Goal: Task Accomplishment & Management: Manage account settings

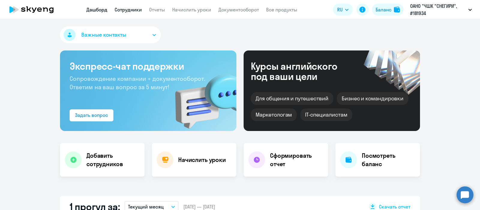
select select "30"
click at [134, 12] on link "Сотрудники" at bounding box center [128, 10] width 27 height 6
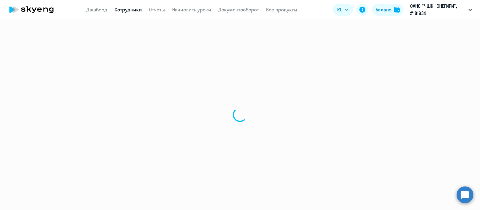
select select "30"
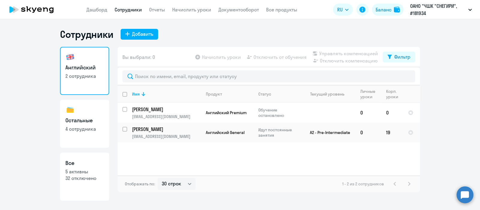
click at [90, 119] on h3 "Остальные" at bounding box center [84, 121] width 38 height 8
select select "30"
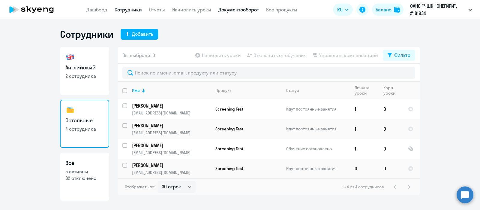
click at [240, 10] on link "Документооборот" at bounding box center [239, 10] width 41 height 6
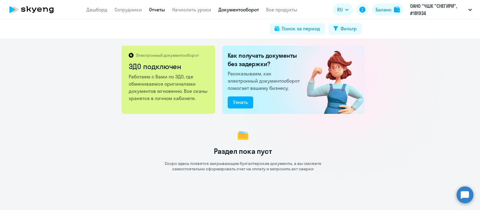
click at [155, 10] on link "Отчеты" at bounding box center [157, 10] width 16 height 6
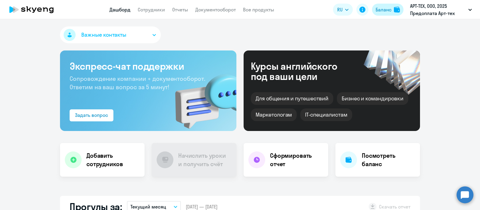
click at [386, 9] on div "Баланс" at bounding box center [384, 9] width 16 height 7
select select "english_adult_not_native_speaker"
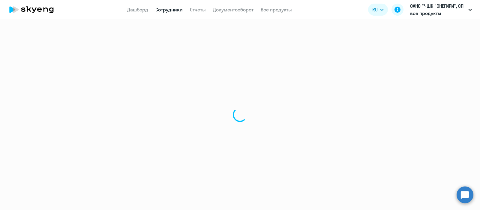
select select "30"
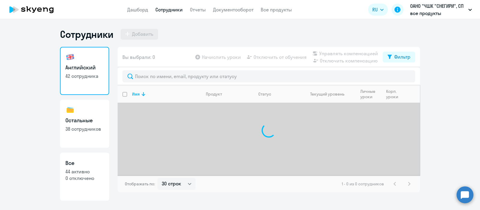
click at [182, 68] on div at bounding box center [269, 76] width 303 height 18
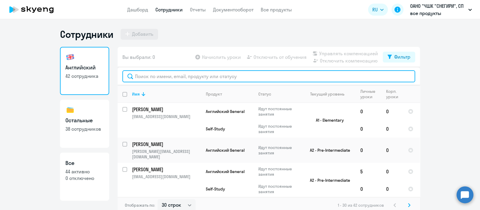
click at [182, 75] on input "text" at bounding box center [269, 76] width 293 height 12
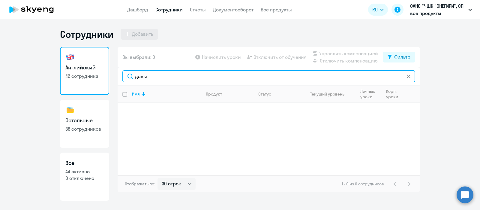
click at [140, 75] on input "давы" at bounding box center [269, 76] width 293 height 12
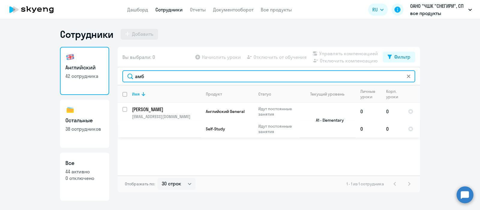
type input "амб"
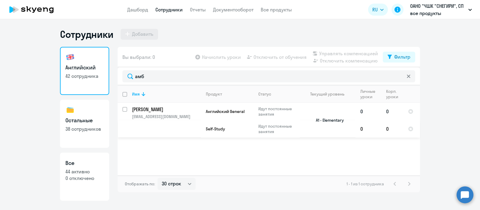
click at [171, 119] on td "[PERSON_NAME] [PERSON_NAME][EMAIL_ADDRESS][DOMAIN_NAME]" at bounding box center [164, 120] width 74 height 35
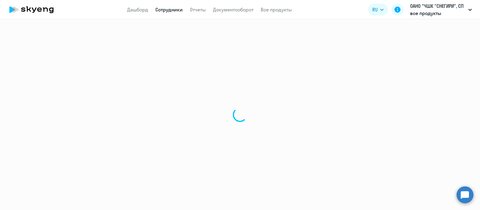
select select "english"
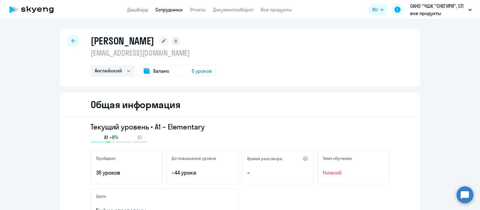
click at [153, 55] on p "[EMAIL_ADDRESS][DOMAIN_NAME]" at bounding box center [154, 53] width 126 height 10
copy p "[EMAIL_ADDRESS][DOMAIN_NAME]"
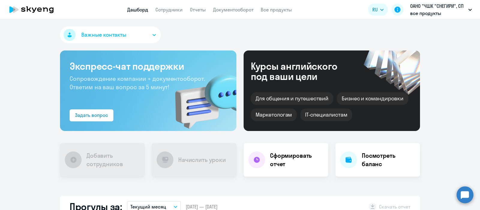
select select "30"
click at [162, 7] on link "Сотрудники" at bounding box center [169, 10] width 27 height 6
select select "30"
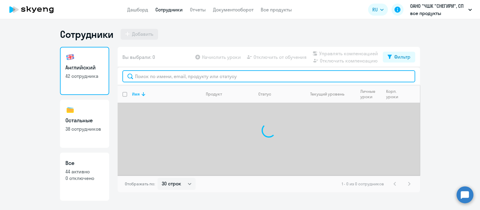
click at [244, 76] on input "text" at bounding box center [269, 76] width 293 height 12
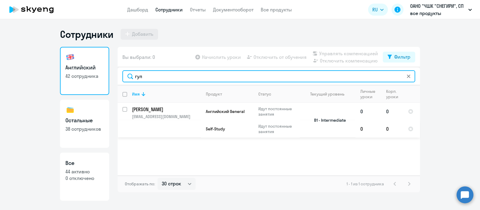
type input "гул"
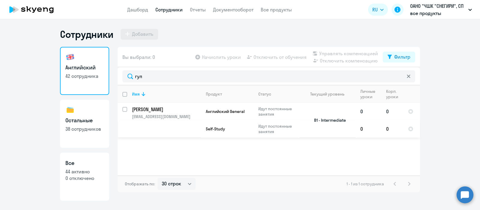
click at [167, 118] on p "gulin@snegiri.school" at bounding box center [166, 116] width 69 height 5
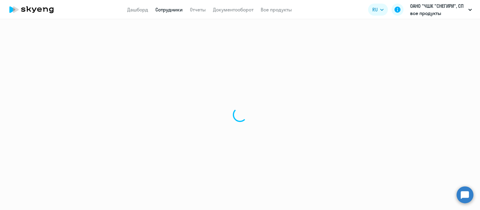
select select "english"
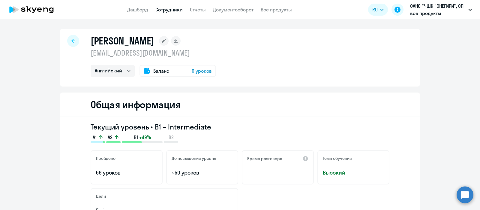
click at [135, 52] on p "gulin@snegiri.school" at bounding box center [154, 53] width 126 height 10
copy p "gulin@snegiri.school"
click at [172, 8] on link "Сотрудники" at bounding box center [169, 10] width 27 height 6
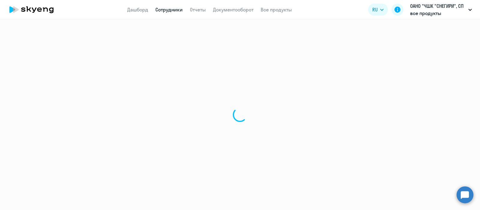
select select "30"
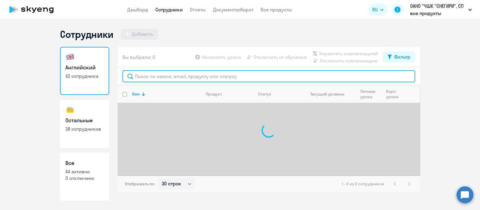
click at [189, 77] on input "text" at bounding box center [269, 76] width 293 height 12
paste input "Вишневская Анастасия Максимовна"
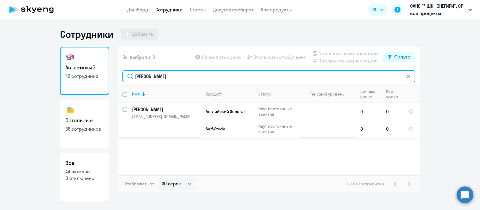
type input "Вишневская"
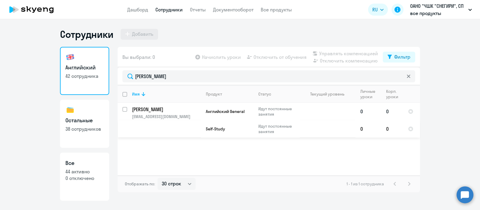
click at [176, 114] on p "vishnevskaya@snegiri.school" at bounding box center [166, 116] width 69 height 5
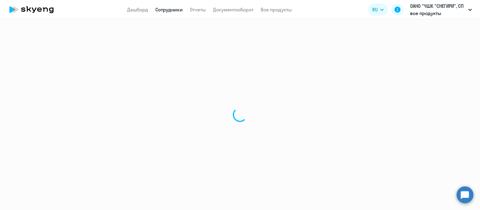
select select "english"
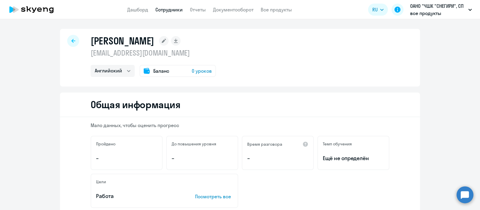
click at [172, 54] on p "vishnevskaya@snegiri.school" at bounding box center [154, 53] width 126 height 10
copy p "vishnevskaya@snegiri.school"
click at [173, 10] on link "Сотрудники" at bounding box center [169, 10] width 27 height 6
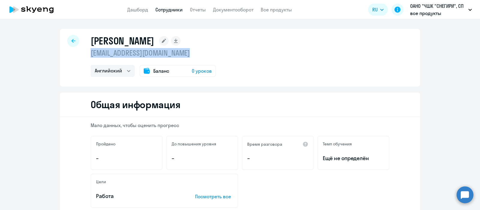
select select "30"
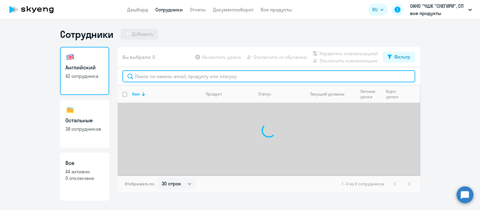
click at [179, 74] on input "text" at bounding box center [269, 76] width 293 height 12
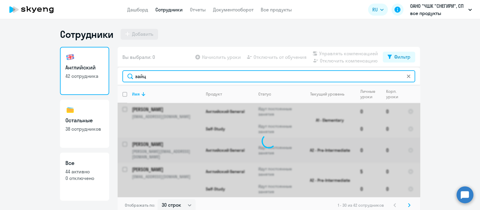
type input "зайц"
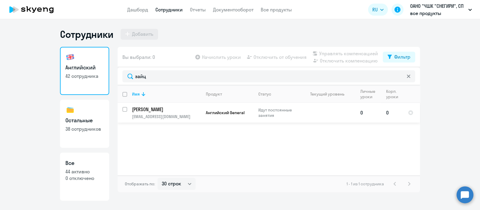
click at [177, 113] on td "Зайцев Александр Сергеевич zajcev@snegiri.school" at bounding box center [164, 113] width 74 height 20
select select "english"
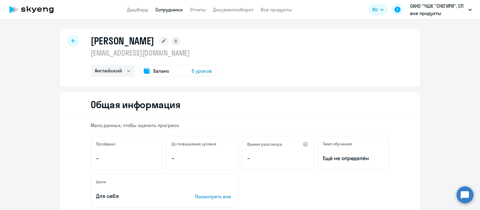
click at [137, 53] on p "zajcev@snegiri.school" at bounding box center [154, 53] width 126 height 10
copy p "zajcev@snegiri.school"
click at [164, 11] on link "Сотрудники" at bounding box center [169, 10] width 27 height 6
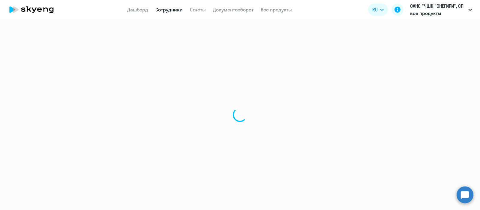
select select "30"
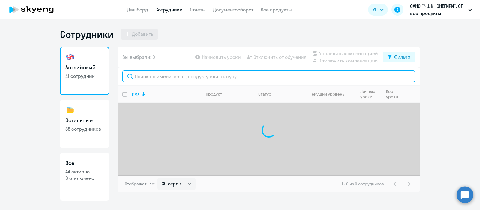
click at [168, 81] on input "text" at bounding box center [269, 76] width 293 height 12
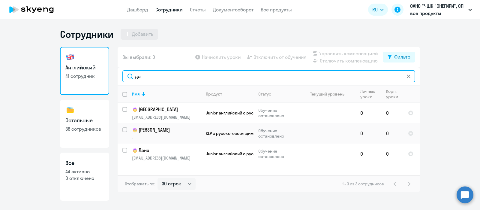
type input "д"
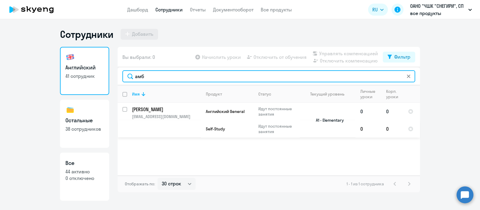
type input "амб"
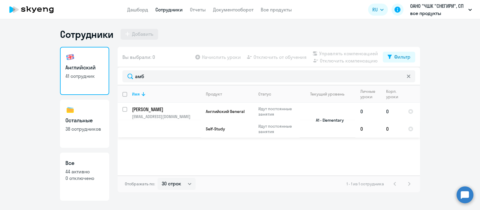
click at [180, 113] on td "Амбурцев Вячеслав amburcev@snegiri.school" at bounding box center [164, 120] width 74 height 35
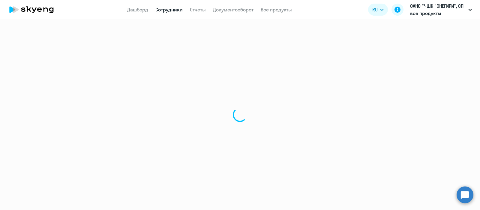
select select "english"
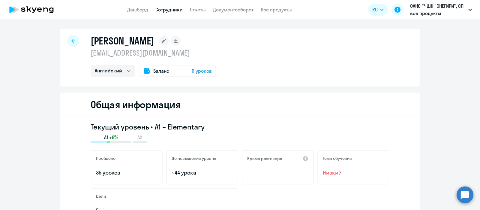
click at [140, 53] on p "amburcev@snegiri.school" at bounding box center [154, 53] width 126 height 10
copy p "amburcev@snegiri.school"
click at [171, 9] on link "Сотрудники" at bounding box center [169, 10] width 27 height 6
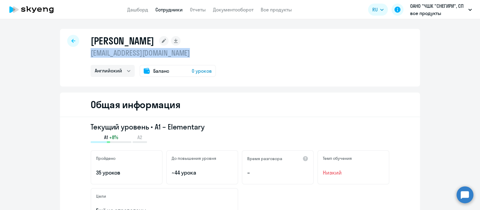
select select "30"
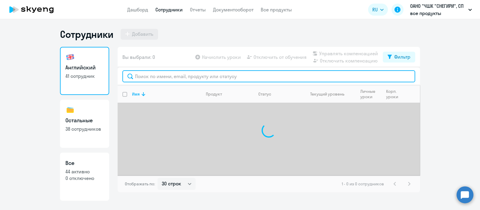
click at [191, 77] on input "text" at bounding box center [269, 76] width 293 height 12
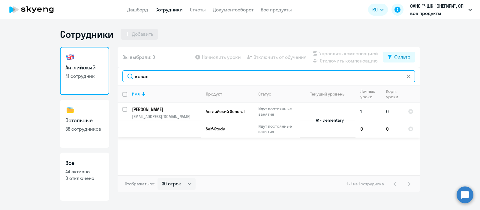
type input "ковал"
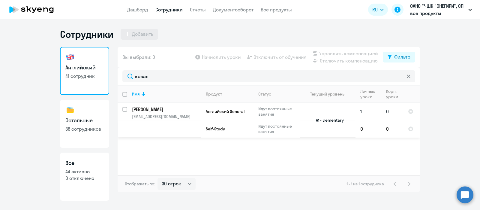
click at [184, 118] on p "kovalenko@snegiri.school" at bounding box center [166, 116] width 69 height 5
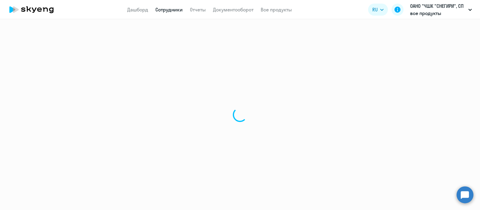
select select "english"
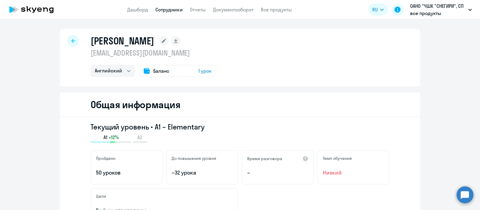
click at [138, 48] on p "kovalenko@snegiri.school" at bounding box center [154, 53] width 126 height 10
copy p "kovalenko@snegiri.school"
click at [161, 10] on link "Сотрудники" at bounding box center [169, 10] width 27 height 6
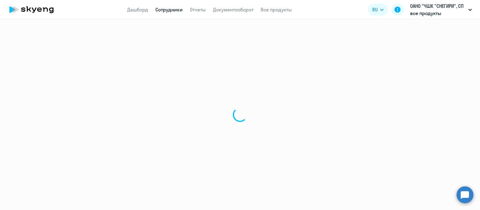
select select "30"
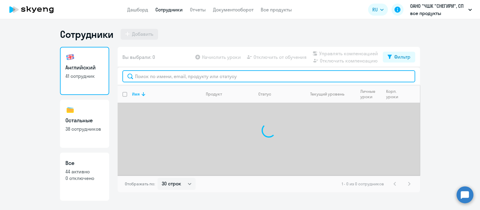
click at [150, 79] on input "text" at bounding box center [269, 76] width 293 height 12
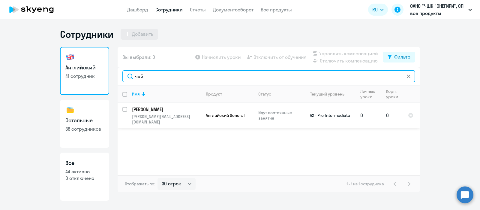
type input "чай"
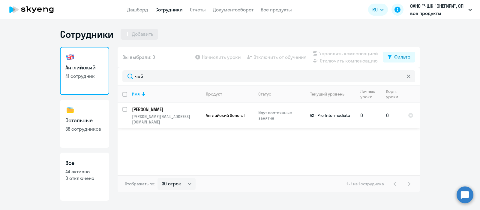
click at [167, 113] on td "Чайка Екатерина chayka@snegiri.school" at bounding box center [164, 115] width 74 height 25
select select "english"
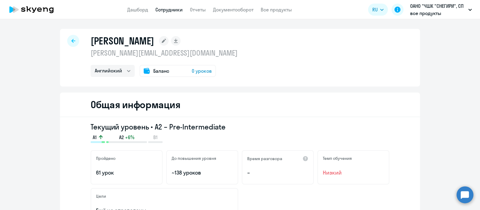
click at [122, 53] on p "chayka@snegiri.school" at bounding box center [164, 53] width 147 height 10
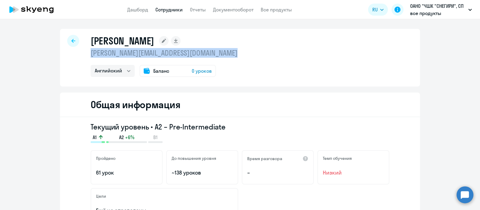
click at [122, 53] on p "chayka@snegiri.school" at bounding box center [164, 53] width 147 height 10
copy p "chayka@snegiri.school"
click at [165, 12] on link "Сотрудники" at bounding box center [169, 10] width 27 height 6
select select "30"
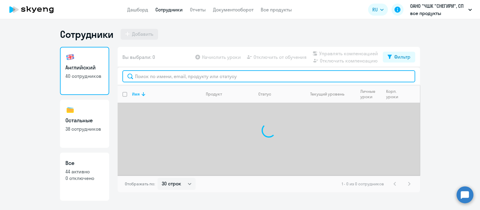
click at [183, 78] on input "text" at bounding box center [269, 76] width 293 height 12
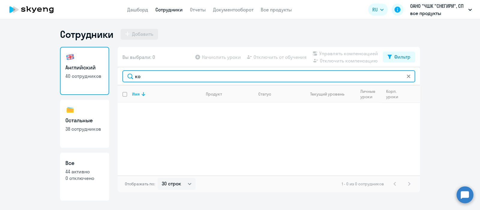
type input "к"
type input "гвар"
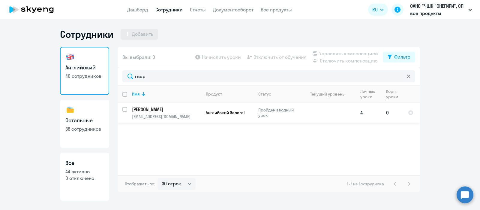
click at [161, 113] on td "Гвардеев Григорий gvardeev@snegiri.school" at bounding box center [164, 113] width 74 height 20
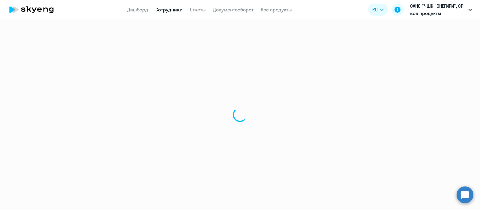
select select "english"
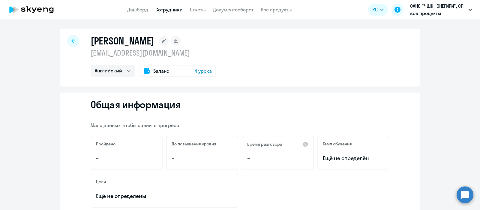
click at [141, 50] on p "gvardeev@snegiri.school" at bounding box center [154, 53] width 126 height 10
copy p "gvardeev@snegiri.school"
click at [141, 50] on p "gvardeev@snegiri.school" at bounding box center [154, 53] width 126 height 10
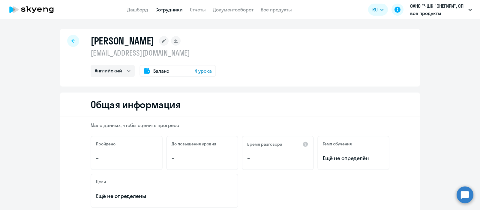
click at [168, 8] on link "Сотрудники" at bounding box center [169, 10] width 27 height 6
select select "30"
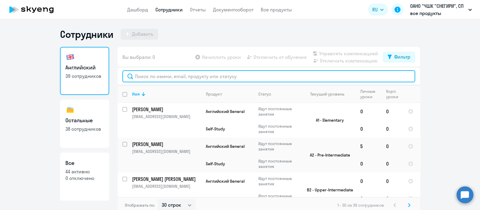
click at [232, 77] on input "text" at bounding box center [269, 76] width 293 height 12
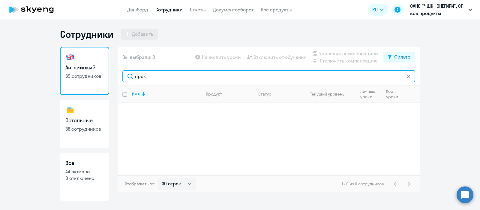
click at [139, 79] on input "прок" at bounding box center [269, 76] width 293 height 12
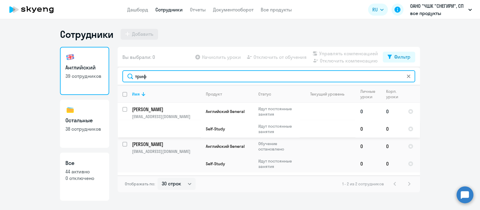
type input "триф"
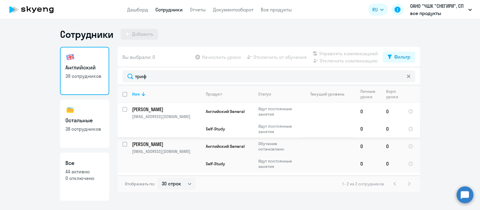
click at [151, 119] on td "Трифонова Екатерина trifonova@snegiri.school" at bounding box center [164, 120] width 74 height 35
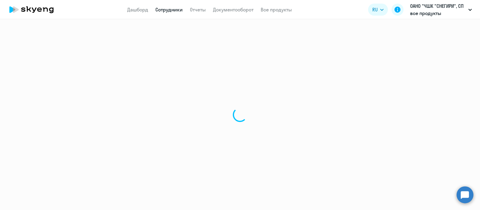
select select "english"
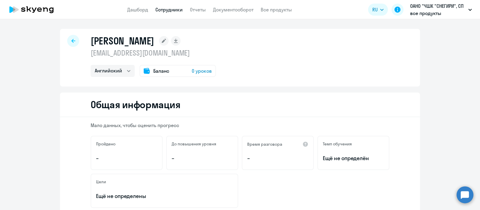
click at [128, 55] on p "trifonova@snegiri.school" at bounding box center [154, 53] width 126 height 10
copy p "trifonova@snegiri.school"
click at [169, 9] on link "Сотрудники" at bounding box center [169, 10] width 27 height 6
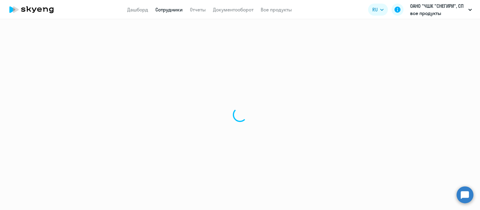
select select "30"
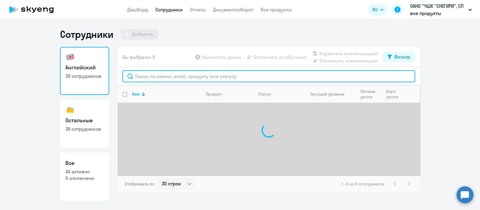
click at [167, 82] on input "text" at bounding box center [269, 76] width 293 height 12
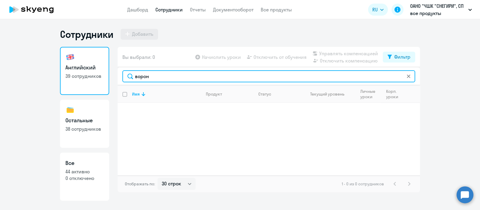
click at [161, 76] on input "ворон" at bounding box center [269, 76] width 293 height 12
click at [138, 75] on input "егоро" at bounding box center [269, 76] width 293 height 12
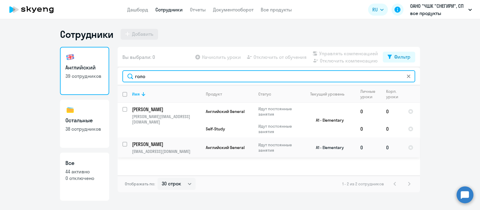
type input "голо"
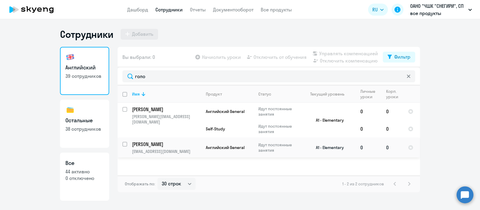
click at [158, 150] on p "golovina@snegiri.school" at bounding box center [166, 151] width 69 height 5
select select "english"
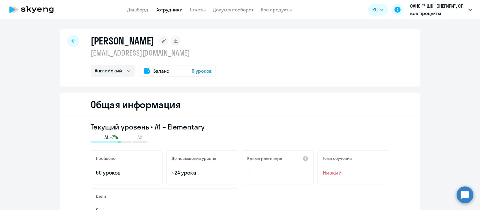
click at [159, 53] on p "golovina@snegiri.school" at bounding box center [154, 53] width 126 height 10
copy p "golovina@snegiri.school"
click at [161, 9] on link "Сотрудники" at bounding box center [169, 10] width 27 height 6
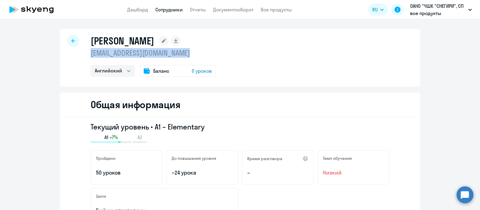
select select "30"
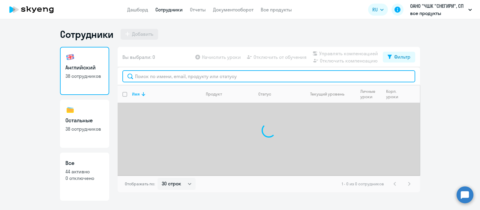
click at [145, 76] on input "text" at bounding box center [269, 76] width 293 height 12
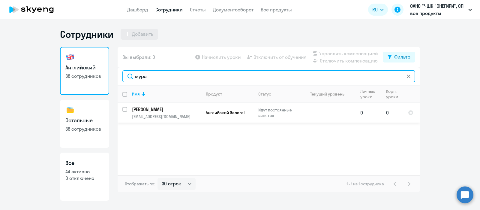
type input "мура"
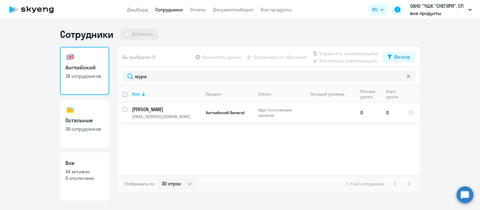
click at [156, 108] on p "Мурасин Егор" at bounding box center [166, 109] width 68 height 7
select select "english"
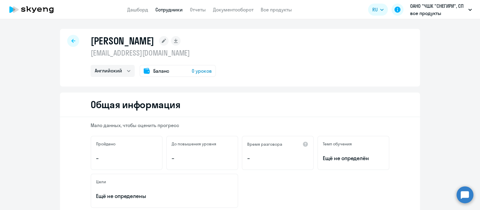
click at [123, 55] on p "murasin@snegiri.school" at bounding box center [154, 53] width 126 height 10
copy p "murasin@snegiri.school"
click at [163, 11] on link "Сотрудники" at bounding box center [169, 10] width 27 height 6
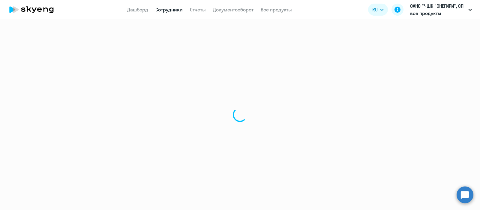
select select "30"
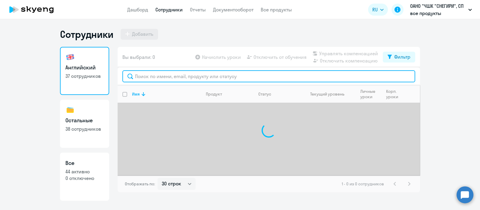
click at [168, 75] on input "text" at bounding box center [269, 76] width 293 height 12
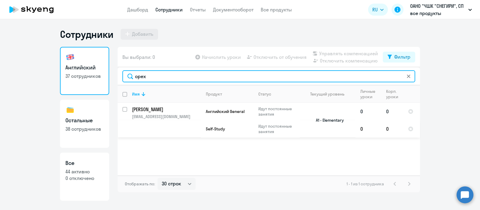
type input "орех"
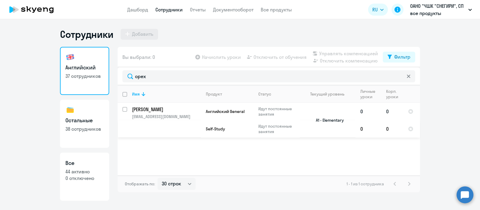
click at [170, 115] on p "madam.smagina2014@list.ru" at bounding box center [166, 116] width 69 height 5
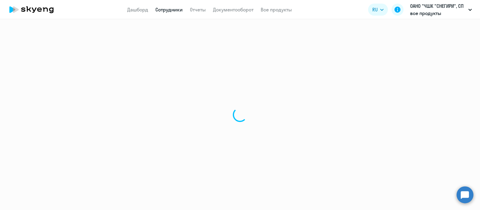
select select "english"
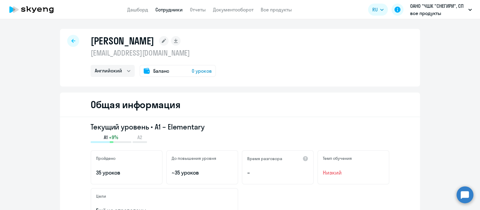
click at [124, 53] on p "madam.smagina2014@list.ru" at bounding box center [154, 53] width 126 height 10
click at [172, 9] on link "Сотрудники" at bounding box center [169, 10] width 27 height 6
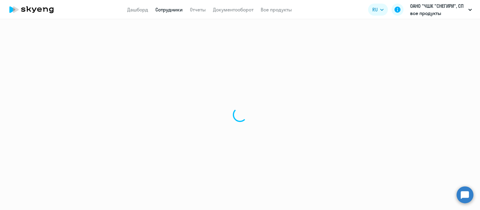
select select "30"
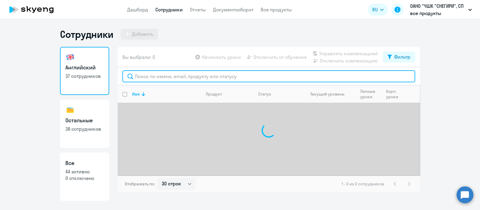
click at [159, 77] on input "text" at bounding box center [269, 76] width 293 height 12
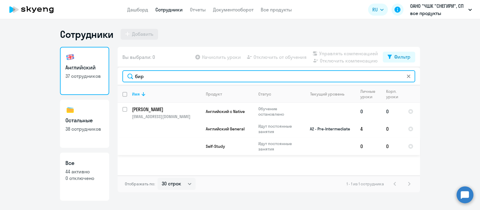
type input "бир"
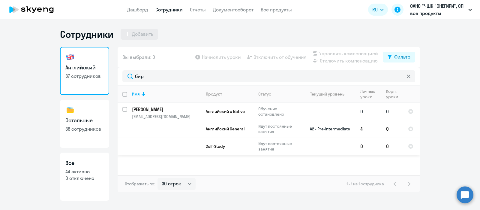
click at [175, 114] on p "biryukova@snegiri.school" at bounding box center [166, 116] width 69 height 5
select select "english"
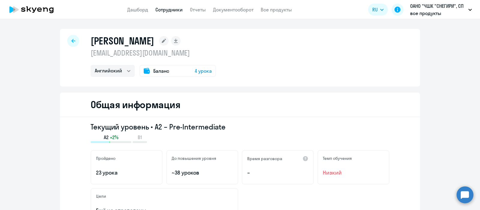
click at [143, 55] on p "biryukova@snegiri.school" at bounding box center [154, 53] width 126 height 10
click at [157, 10] on link "Сотрудники" at bounding box center [169, 10] width 27 height 6
select select "30"
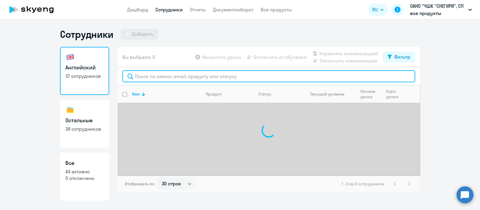
click at [158, 76] on input "text" at bounding box center [269, 76] width 293 height 12
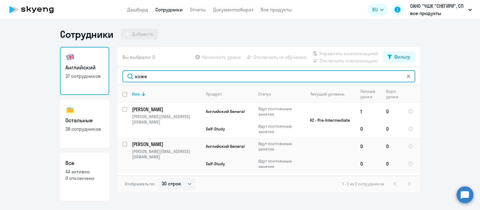
type input "коже"
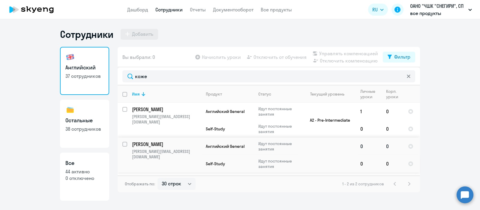
click at [183, 160] on td "Кожевников Илья kozhevnikov@snegiri.school" at bounding box center [164, 155] width 74 height 35
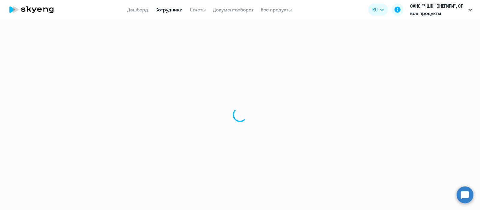
select select "english"
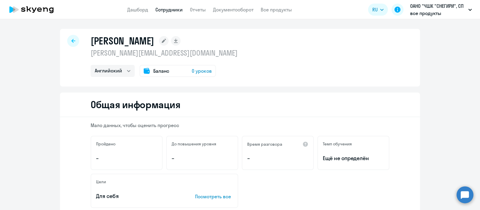
click at [122, 54] on p "kozhevnikov@snegiri.school" at bounding box center [164, 53] width 147 height 10
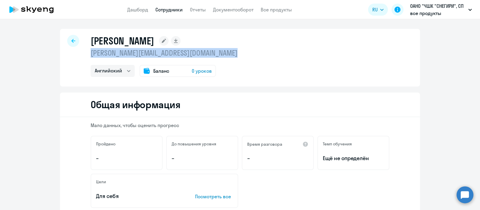
click at [122, 54] on p "kozhevnikov@snegiri.school" at bounding box center [164, 53] width 147 height 10
click at [156, 10] on link "Сотрудники" at bounding box center [169, 10] width 27 height 6
select select "30"
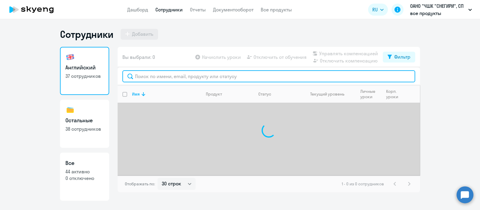
click at [159, 76] on input "text" at bounding box center [269, 76] width 293 height 12
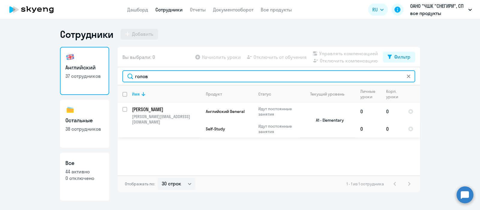
type input "голов"
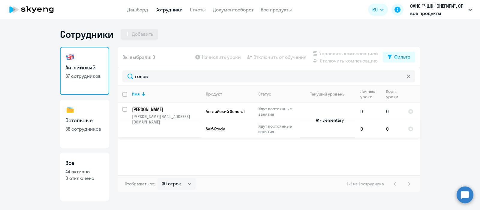
click at [170, 123] on td "Головко Мария golovko@snegiri.school" at bounding box center [164, 120] width 74 height 35
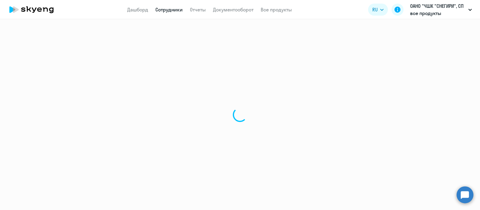
select select "english"
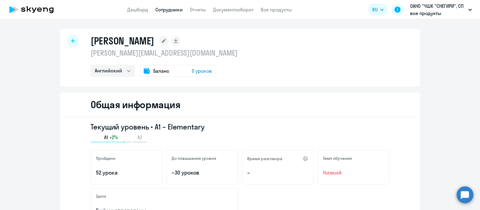
click at [117, 54] on p "golovko@snegiri.school" at bounding box center [164, 53] width 147 height 10
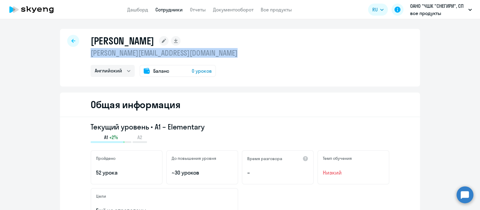
click at [117, 54] on p "golovko@snegiri.school" at bounding box center [164, 53] width 147 height 10
click at [174, 8] on link "Сотрудники" at bounding box center [169, 10] width 27 height 6
select select "30"
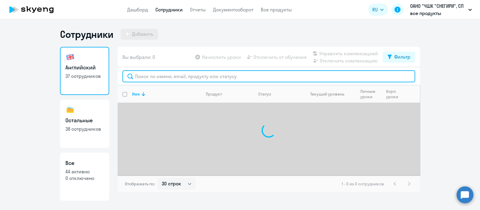
click at [170, 76] on input "text" at bounding box center [269, 76] width 293 height 12
type input "е"
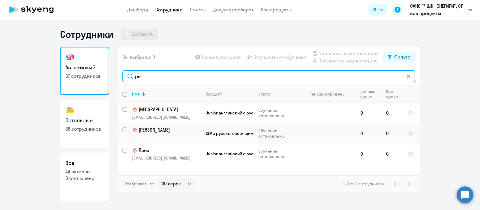
type input "р"
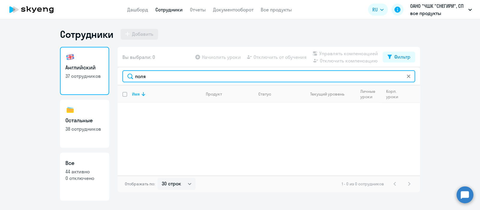
click at [138, 79] on input "поля" at bounding box center [269, 76] width 293 height 12
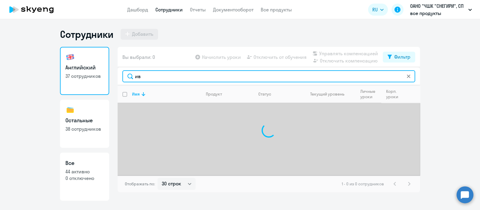
type input "и"
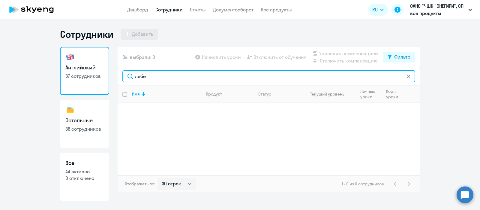
click at [141, 76] on input "лебе" at bounding box center [269, 76] width 293 height 12
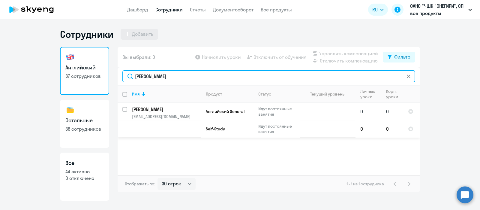
type input "анисим"
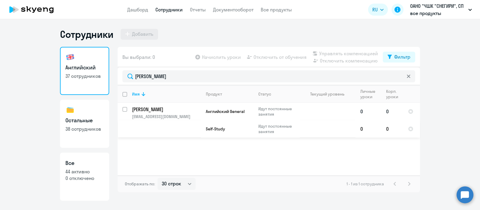
click at [180, 123] on td "Анисимова Юлия anisimova@snegiri.school" at bounding box center [164, 120] width 74 height 35
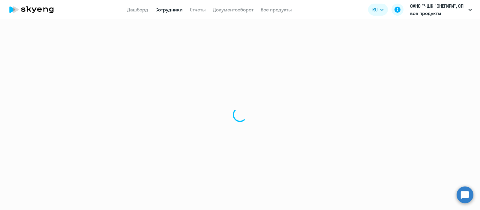
select select "english"
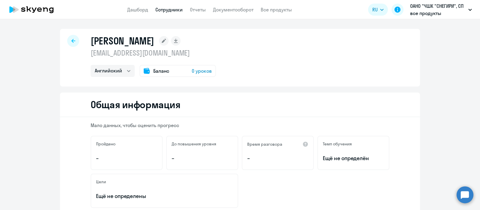
click at [125, 52] on p "anisimova@snegiri.school" at bounding box center [154, 53] width 126 height 10
click at [168, 11] on link "Сотрудники" at bounding box center [169, 10] width 27 height 6
select select "30"
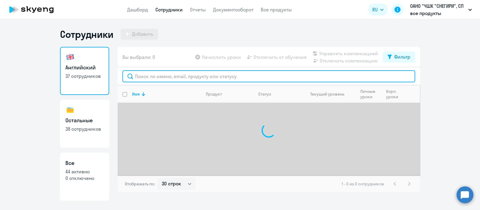
click at [163, 78] on input "text" at bounding box center [269, 76] width 293 height 12
click at [163, 75] on input "text" at bounding box center [269, 76] width 293 height 12
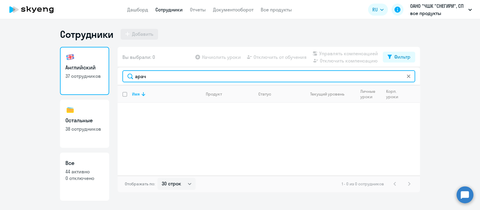
click at [134, 74] on input "арач" at bounding box center [269, 76] width 293 height 12
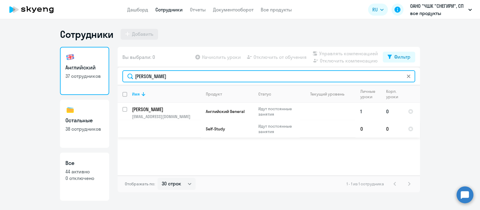
type input "попов"
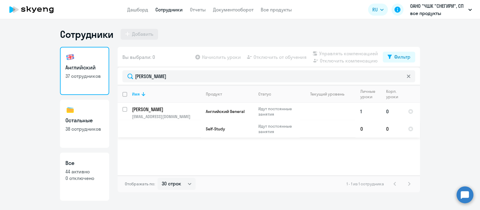
click at [167, 117] on p "popova@snegiri.school" at bounding box center [166, 116] width 69 height 5
select select "english"
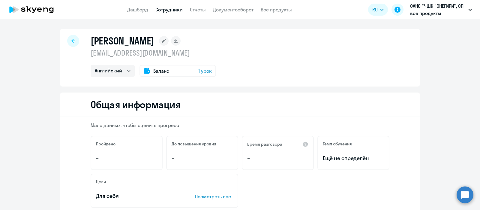
click at [145, 52] on p "popova@snegiri.school" at bounding box center [154, 53] width 126 height 10
click at [159, 11] on link "Сотрудники" at bounding box center [169, 10] width 27 height 6
select select "30"
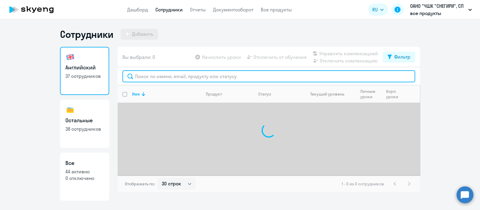
click at [161, 77] on input "text" at bounding box center [269, 76] width 293 height 12
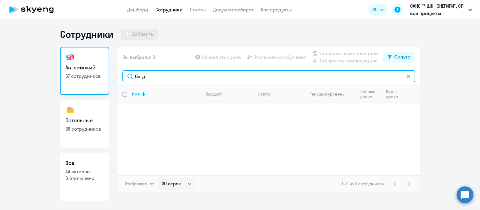
click at [138, 77] on input "багд" at bounding box center [269, 76] width 293 height 12
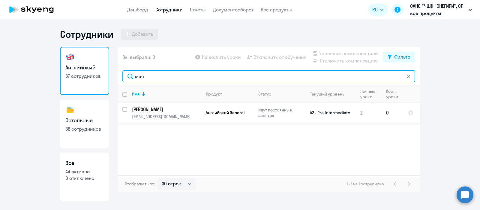
type input "мач"
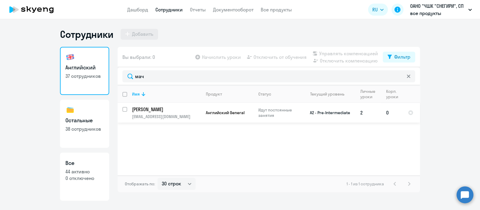
click at [202, 114] on td "Английский General" at bounding box center [227, 113] width 53 height 20
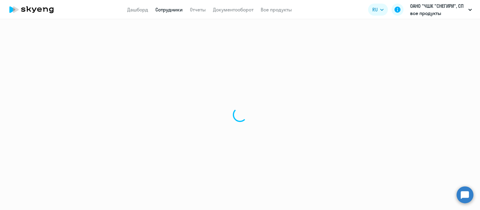
select select "english"
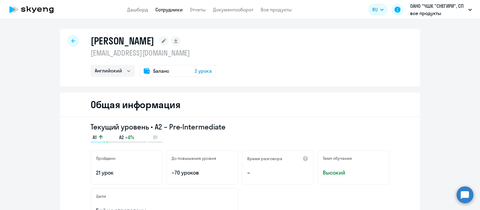
click at [101, 55] on p "machychin@snegiri.school" at bounding box center [154, 53] width 126 height 10
click at [159, 9] on link "Сотрудники" at bounding box center [169, 10] width 27 height 6
select select "30"
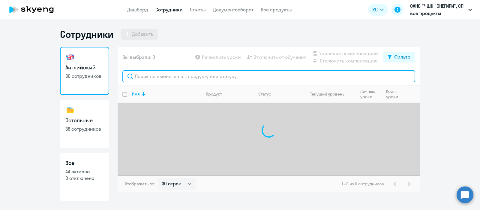
click at [166, 77] on input "text" at bounding box center [269, 76] width 293 height 12
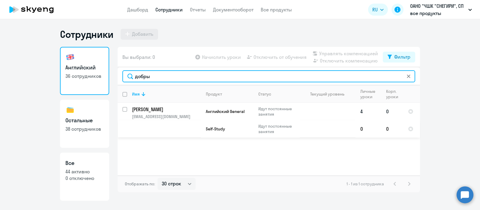
type input "добры"
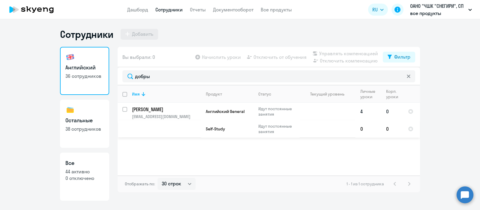
click at [174, 126] on td "Добрынина Валерия dobrynina@snegiri.school" at bounding box center [164, 120] width 74 height 35
select select "english"
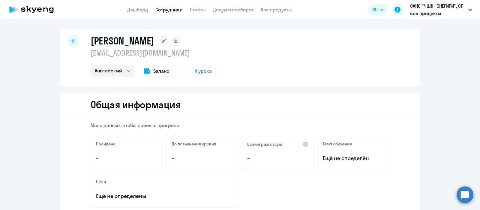
click at [134, 54] on p "dobrynina@snegiri.school" at bounding box center [154, 53] width 126 height 10
click at [175, 9] on link "Сотрудники" at bounding box center [169, 10] width 27 height 6
select select "30"
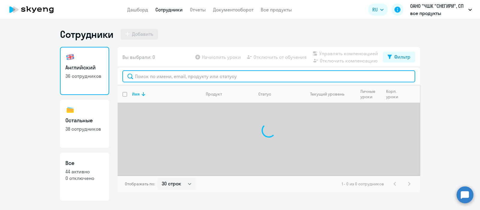
click at [178, 78] on input "text" at bounding box center [269, 76] width 293 height 12
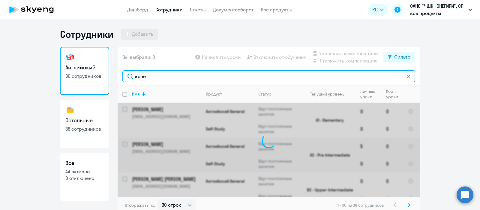
type input "кочер"
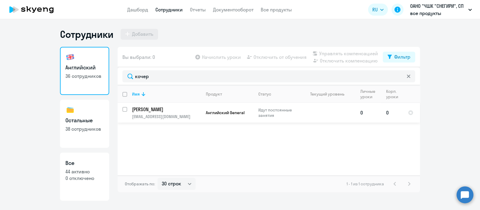
click at [179, 110] on p "Кочергин Валентин" at bounding box center [166, 109] width 68 height 7
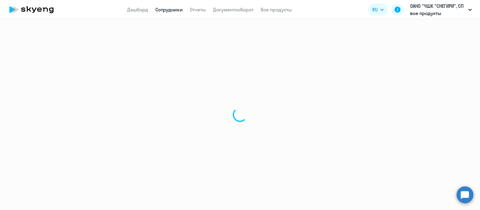
select select "english"
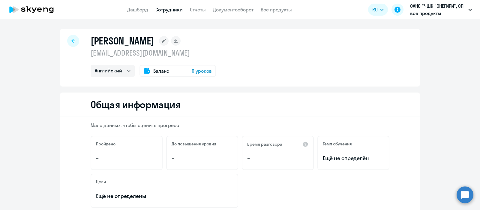
click at [137, 55] on p "kocherginvi88@gmail.com" at bounding box center [154, 53] width 126 height 10
click at [166, 9] on link "Сотрудники" at bounding box center [169, 10] width 27 height 6
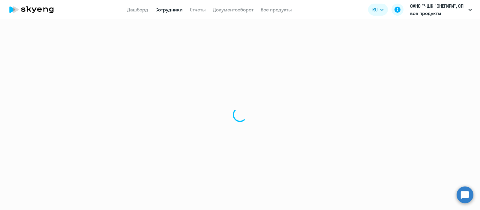
select select "30"
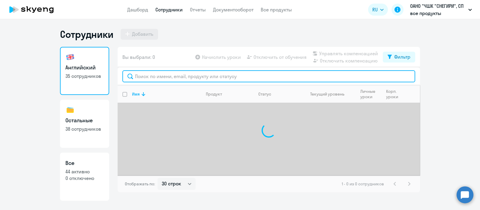
click at [161, 76] on input "text" at bounding box center [269, 76] width 293 height 12
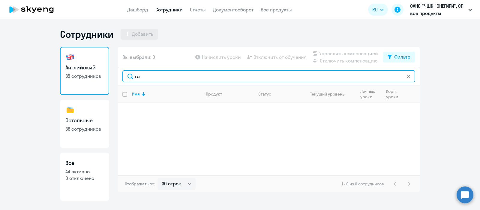
type input "г"
type input "ремиз"
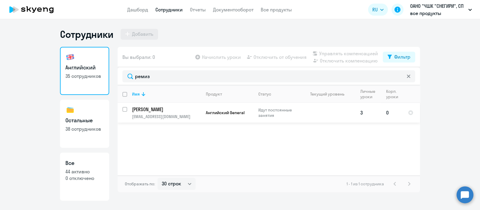
click at [165, 119] on p "remizovskaya@snegiri.school" at bounding box center [166, 116] width 69 height 5
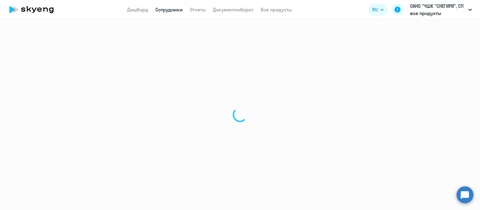
select select "english"
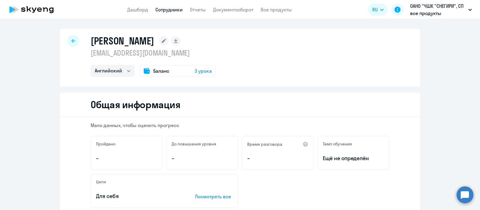
click at [115, 54] on p "remizovskaya@snegiri.school" at bounding box center [154, 53] width 126 height 10
click at [171, 8] on link "Сотрудники" at bounding box center [169, 10] width 27 height 6
select select "30"
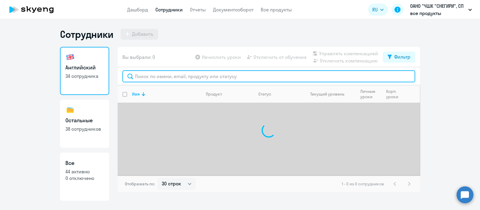
click at [167, 78] on input "text" at bounding box center [269, 76] width 293 height 12
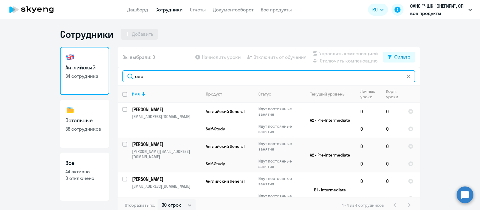
type input "сер"
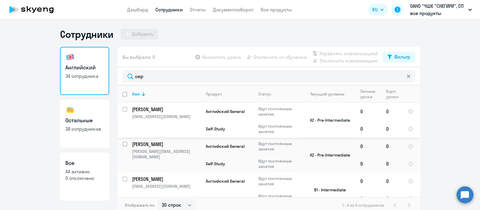
click at [186, 126] on td "Серёгина Мария seryogina1999@bk.ru" at bounding box center [164, 120] width 74 height 35
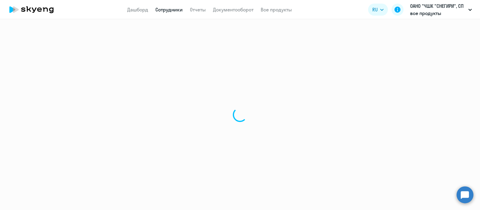
select select "english"
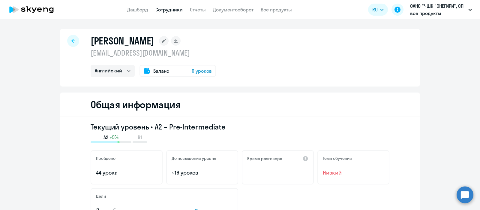
click at [138, 56] on p "seryogina1999@bk.ru" at bounding box center [154, 53] width 126 height 10
click at [170, 6] on app-menu-item-link "Сотрудники" at bounding box center [169, 10] width 27 height 8
click at [170, 8] on link "Сотрудники" at bounding box center [169, 10] width 27 height 6
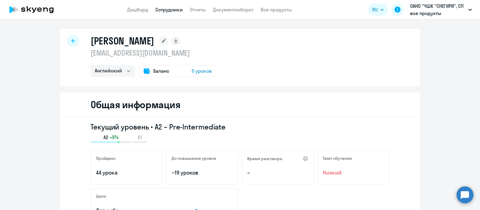
select select "30"
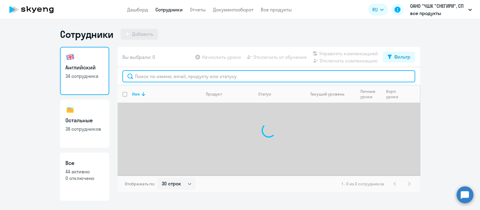
click at [168, 75] on input "text" at bounding box center [269, 76] width 293 height 12
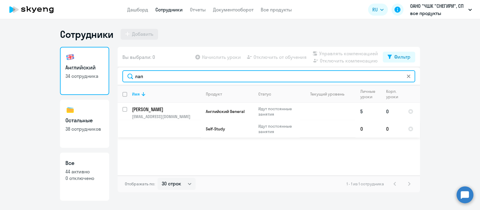
type input "лап"
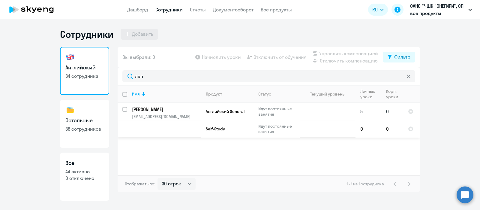
click at [178, 122] on td "Лапышева Мария lapysheva@snegiri.school" at bounding box center [164, 120] width 74 height 35
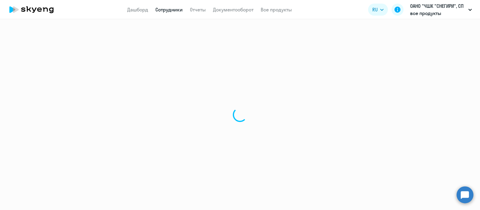
select select "english"
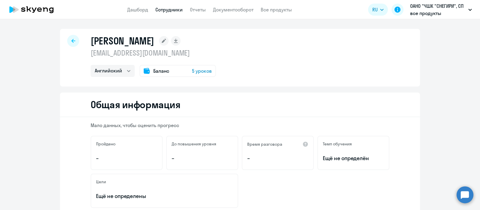
click at [133, 54] on p "lapysheva@snegiri.school" at bounding box center [154, 53] width 126 height 10
click at [166, 11] on link "Сотрудники" at bounding box center [169, 10] width 27 height 6
select select "30"
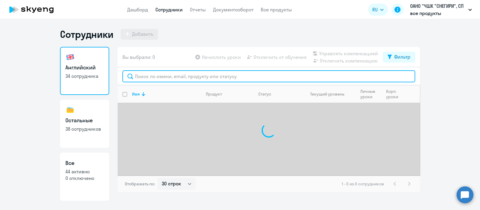
click at [170, 76] on input "text" at bounding box center [269, 76] width 293 height 12
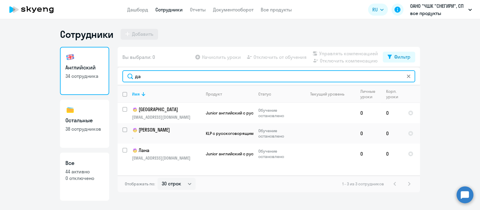
type input "д"
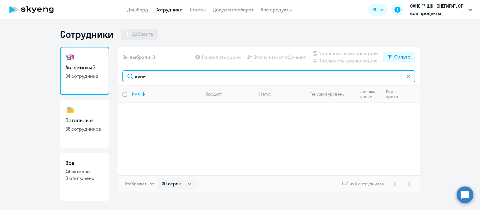
type input "куни"
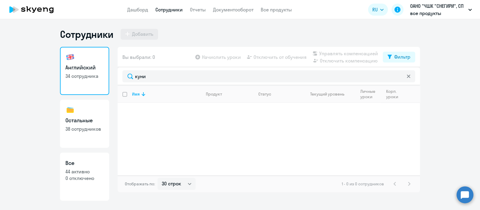
click at [95, 173] on p "44 активно" at bounding box center [84, 171] width 38 height 7
select select "30"
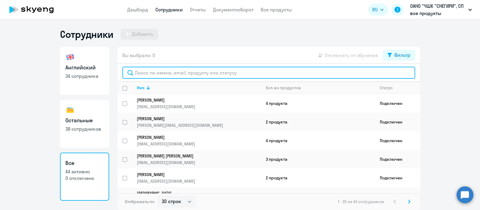
click at [192, 71] on input "text" at bounding box center [269, 73] width 293 height 12
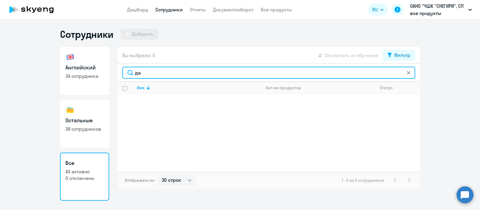
type input "д"
type input "к"
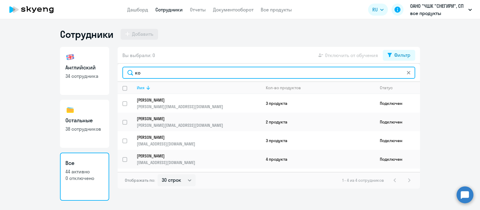
type input "к"
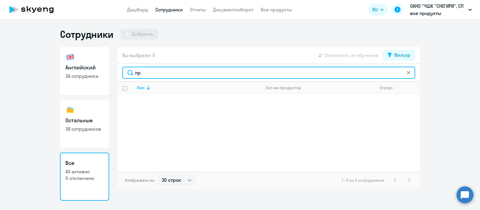
type input "п"
type input "в"
type input "е"
type input "р"
type input "п"
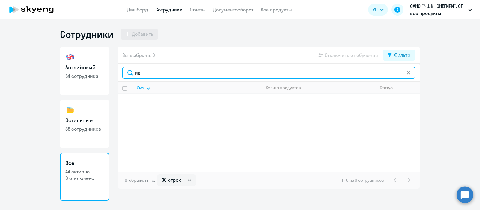
type input "и"
type input "л"
type input "арач"
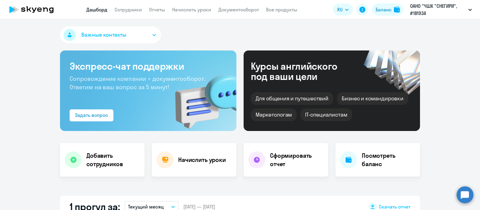
select select "30"
click at [128, 7] on link "Сотрудники" at bounding box center [128, 10] width 27 height 6
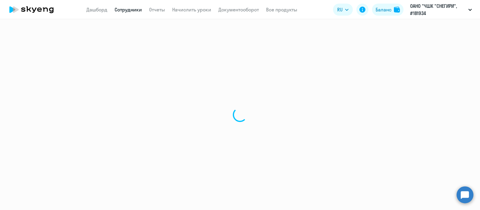
select select "30"
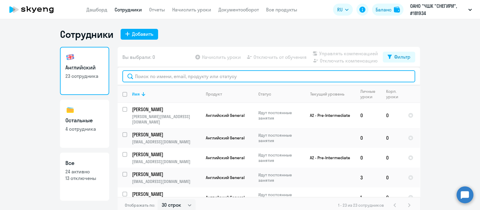
click at [150, 75] on input "text" at bounding box center [269, 76] width 293 height 12
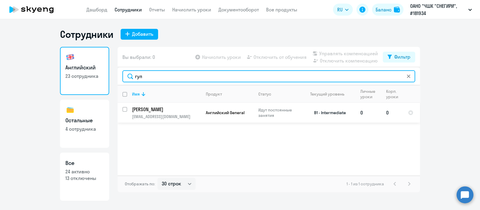
type input "гул"
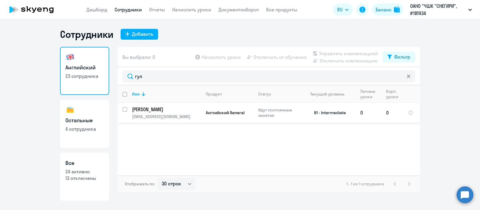
click at [179, 109] on p "[PERSON_NAME]" at bounding box center [166, 109] width 68 height 7
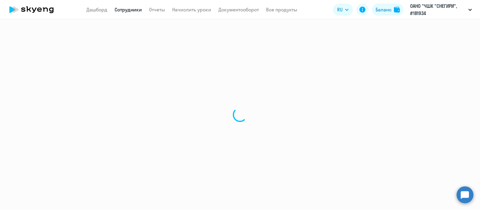
select select "english"
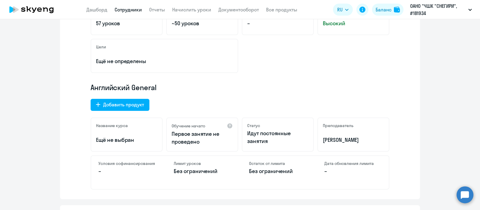
scroll to position [185, 0]
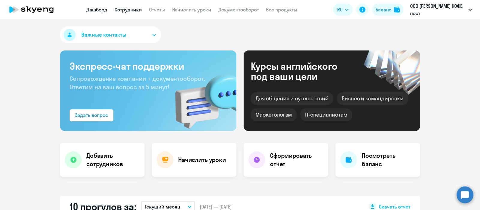
click at [137, 8] on link "Сотрудники" at bounding box center [128, 10] width 27 height 6
select select "30"
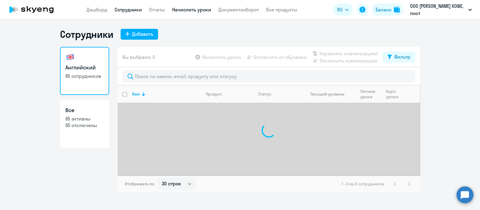
click at [208, 10] on link "Начислить уроки" at bounding box center [191, 10] width 39 height 6
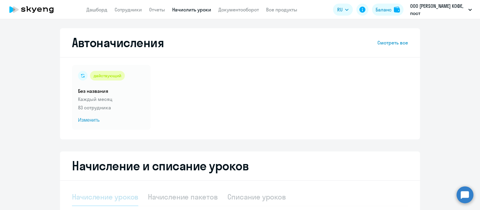
select select "10"
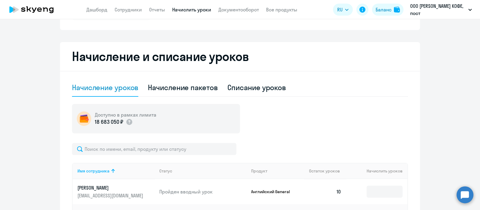
scroll to position [111, 0]
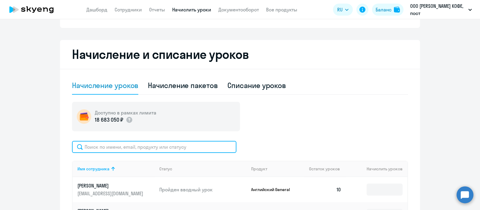
click at [197, 149] on input "text" at bounding box center [154, 147] width 165 height 12
paste input "[EMAIL_ADDRESS][DOMAIN_NAME]"
type input "[EMAIL_ADDRESS][DOMAIN_NAME]"
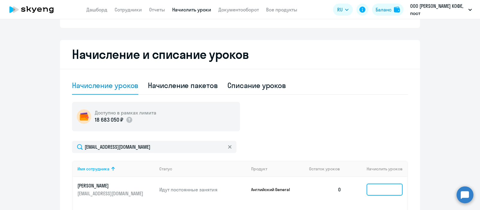
click at [381, 188] on input at bounding box center [385, 189] width 36 height 12
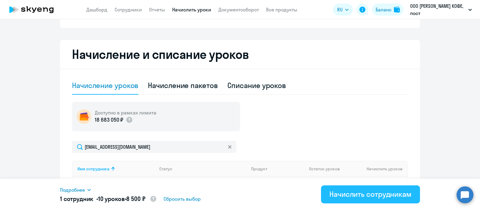
type input "10"
click at [379, 195] on div "Начислить сотрудникам" at bounding box center [371, 194] width 82 height 10
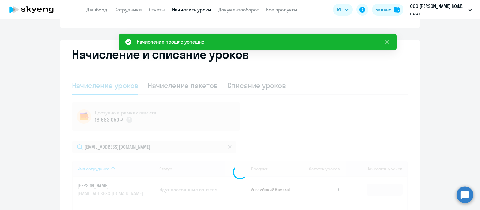
scroll to position [0, 0]
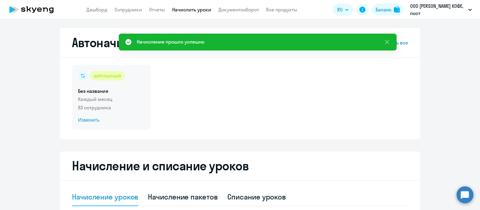
click at [114, 105] on p "83 сотрудника" at bounding box center [111, 107] width 67 height 7
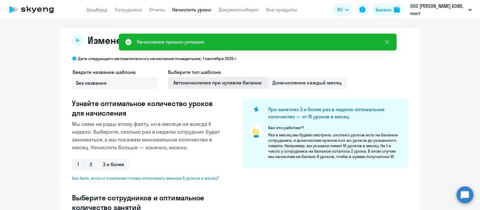
select select "10"
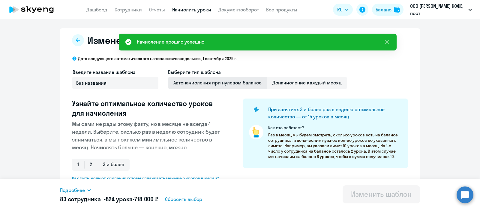
scroll to position [61, 0]
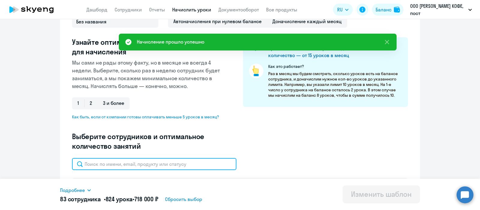
click at [163, 167] on input "text" at bounding box center [154, 164] width 165 height 12
paste input "[EMAIL_ADDRESS][DOMAIN_NAME]"
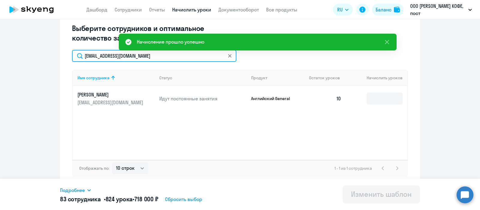
scroll to position [170, 0]
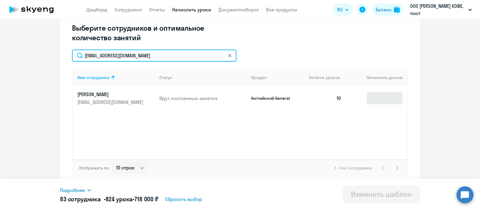
type input "[EMAIL_ADDRESS][DOMAIN_NAME]"
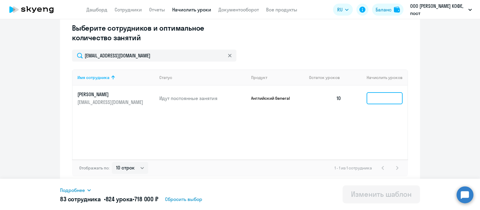
click at [369, 98] on input at bounding box center [385, 98] width 36 height 12
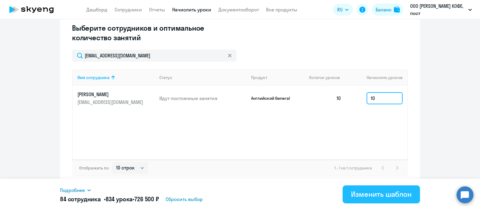
type input "10"
click at [380, 193] on div "Изменить шаблон" at bounding box center [381, 194] width 61 height 10
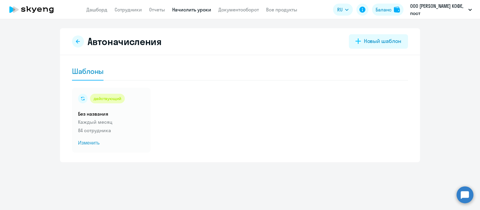
click at [36, 98] on ng-component "Автоначисления Новый шаблон Шаблоны действующий Без названия Каждый месяц 84 со…" at bounding box center [240, 95] width 480 height 134
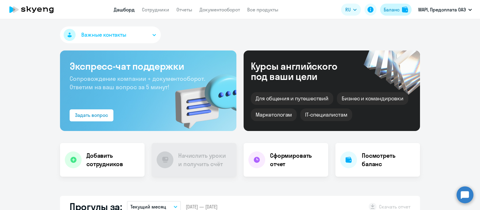
click at [389, 8] on div "Баланс" at bounding box center [392, 9] width 16 height 7
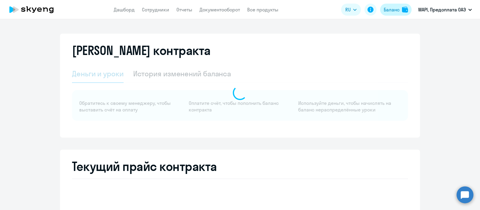
select select "english_adult_not_native_speaker"
